Goal: Task Accomplishment & Management: Use online tool/utility

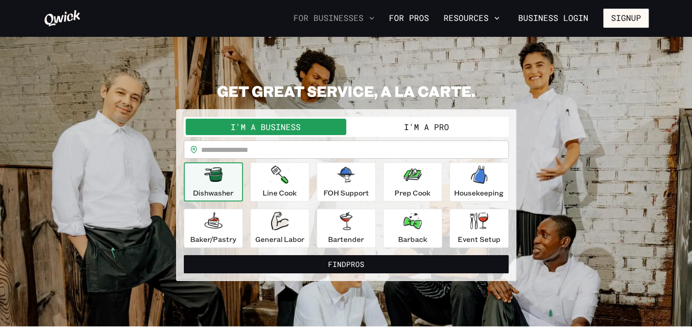
click at [340, 19] on button "For Businesses" at bounding box center [334, 17] width 88 height 15
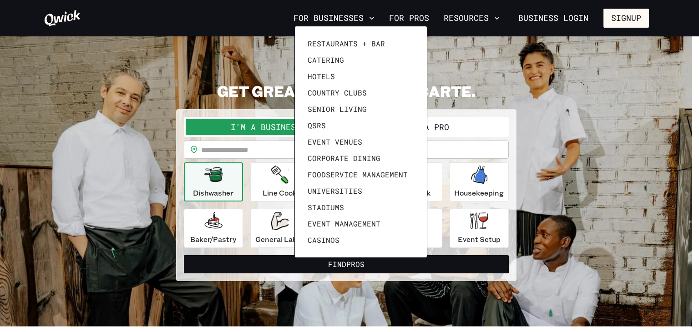
click at [577, 73] on div at bounding box center [349, 166] width 699 height 332
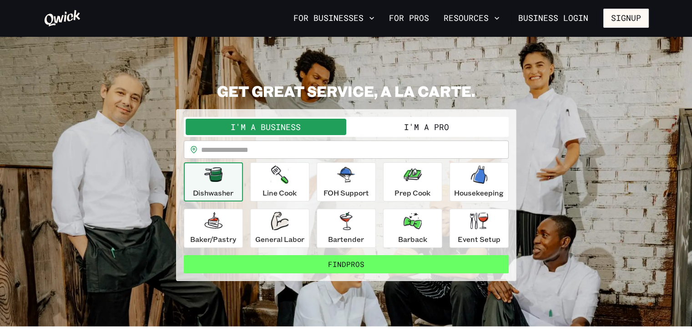
click at [348, 268] on button "Find Pros" at bounding box center [346, 264] width 325 height 18
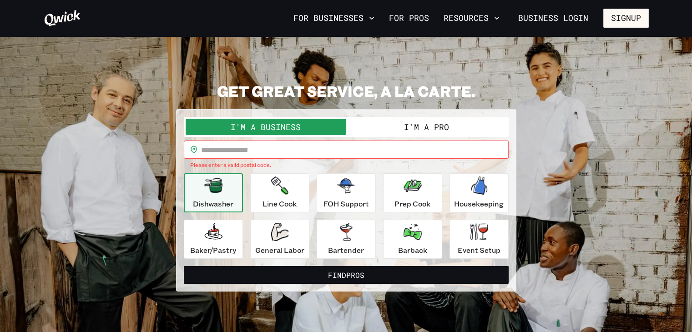
click at [205, 150] on input "text" at bounding box center [355, 150] width 308 height 18
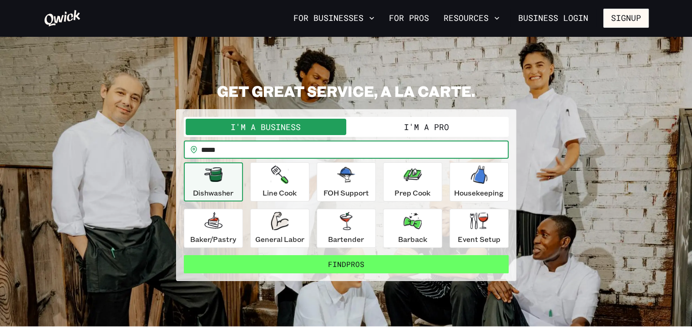
type input "*****"
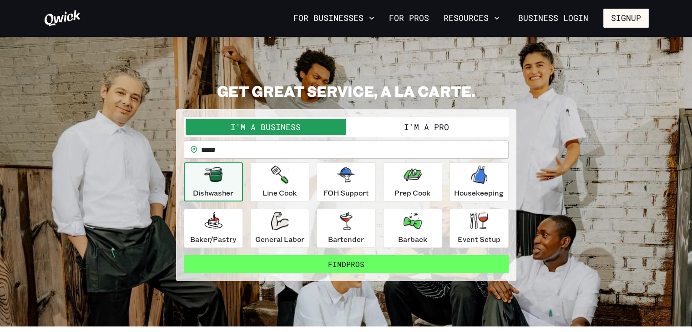
click at [346, 264] on button "Find Pros" at bounding box center [346, 264] width 325 height 18
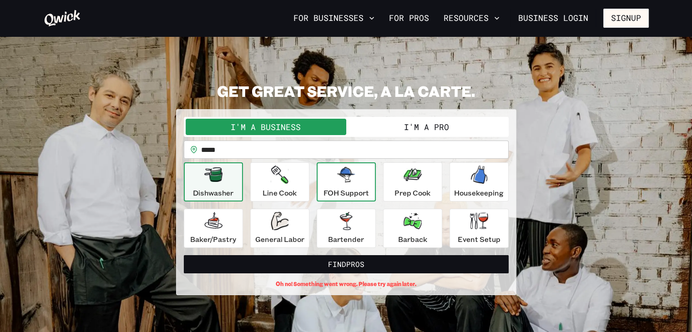
click at [348, 184] on div "FOH Support" at bounding box center [347, 182] width 46 height 33
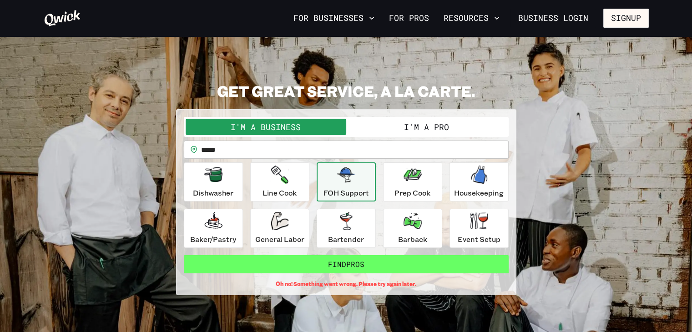
click at [346, 264] on button "Find Pros" at bounding box center [346, 264] width 325 height 18
click at [336, 264] on button "Find Pros" at bounding box center [346, 264] width 325 height 18
